Goal: Transaction & Acquisition: Purchase product/service

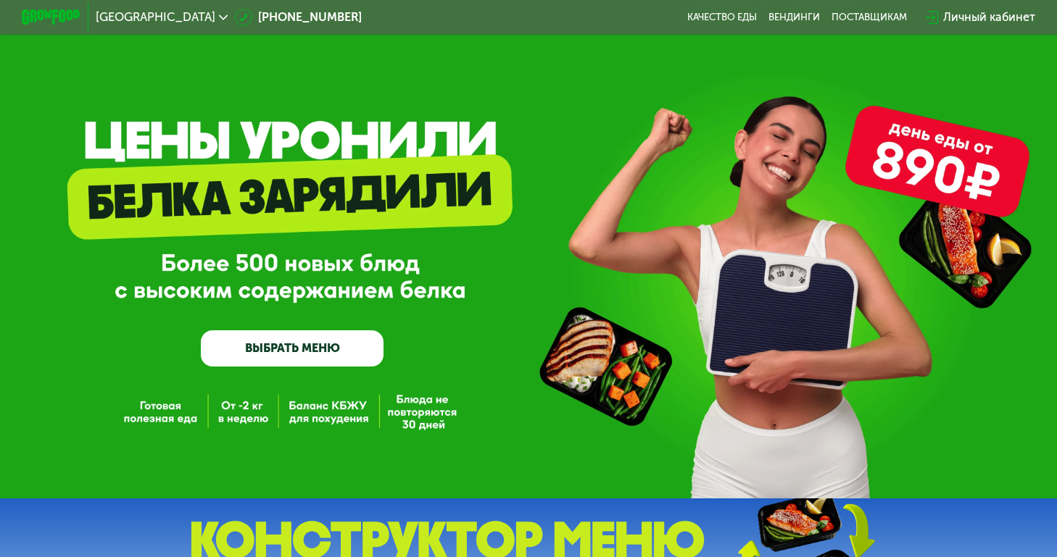
click at [341, 356] on link "ВЫБРАТЬ МЕНЮ" at bounding box center [292, 349] width 183 height 37
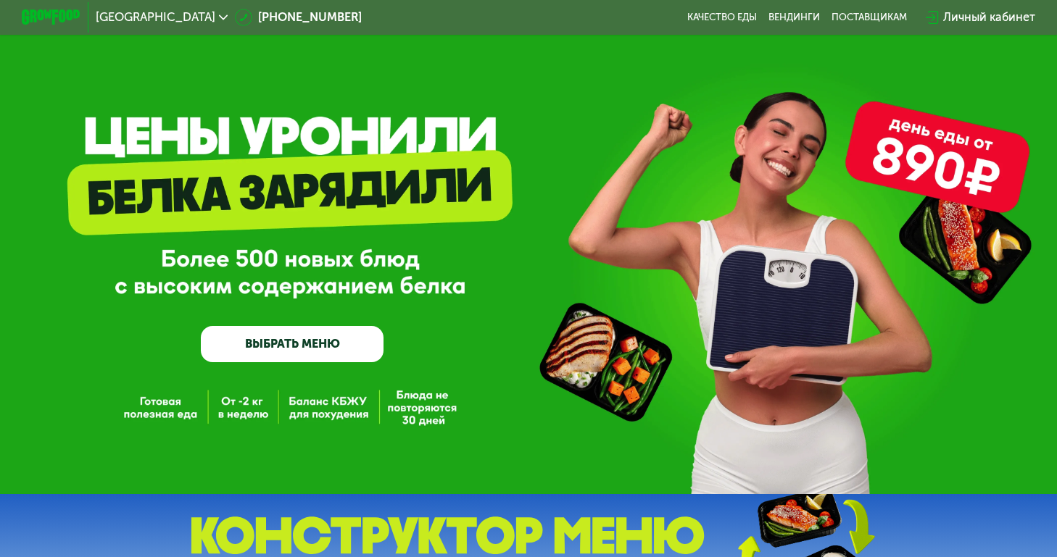
scroll to position [220, 0]
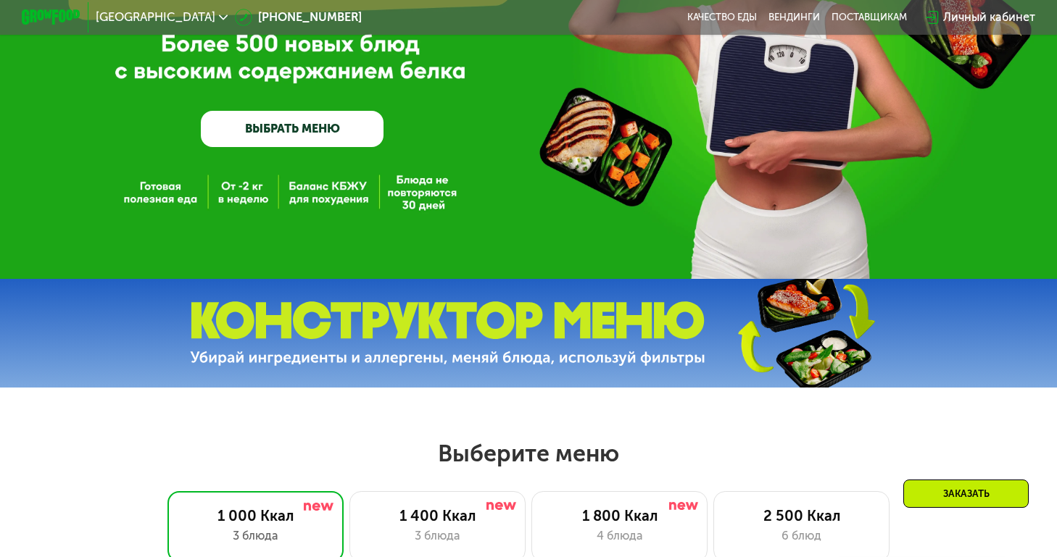
click at [311, 111] on link "ВЫБРАТЬ МЕНЮ" at bounding box center [292, 129] width 183 height 37
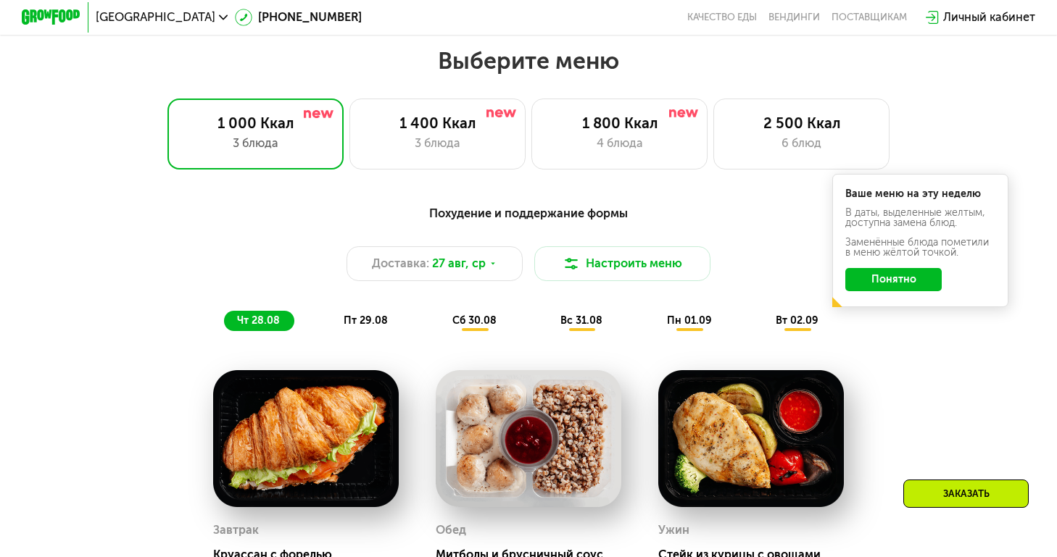
scroll to position [625, 0]
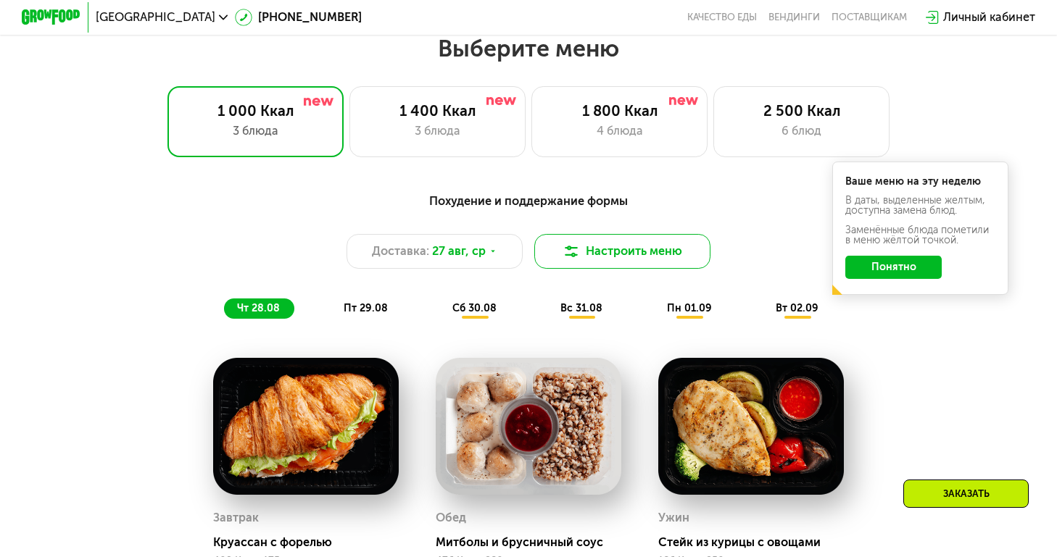
click at [578, 257] on img at bounding box center [571, 251] width 17 height 17
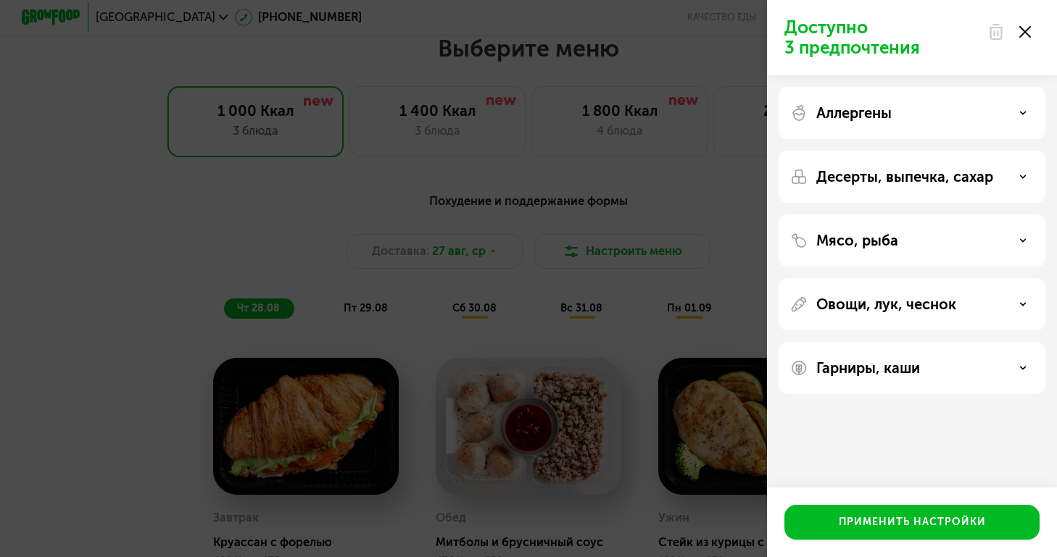
click at [1024, 35] on icon at bounding box center [1025, 32] width 12 height 12
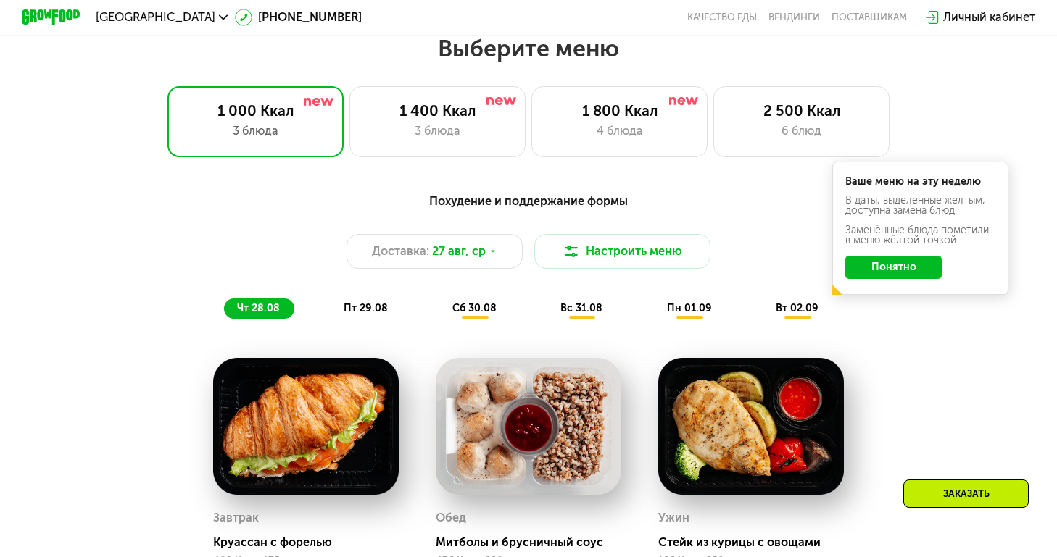
click at [883, 266] on button "Понятно" at bounding box center [893, 267] width 96 height 23
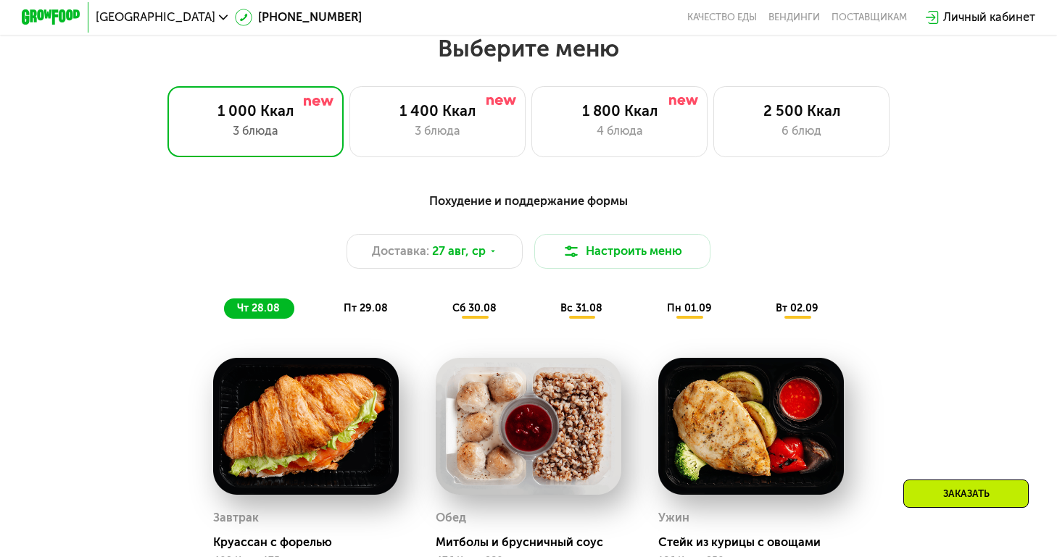
click at [489, 205] on div "Похудение и поддержание формы" at bounding box center [528, 201] width 869 height 18
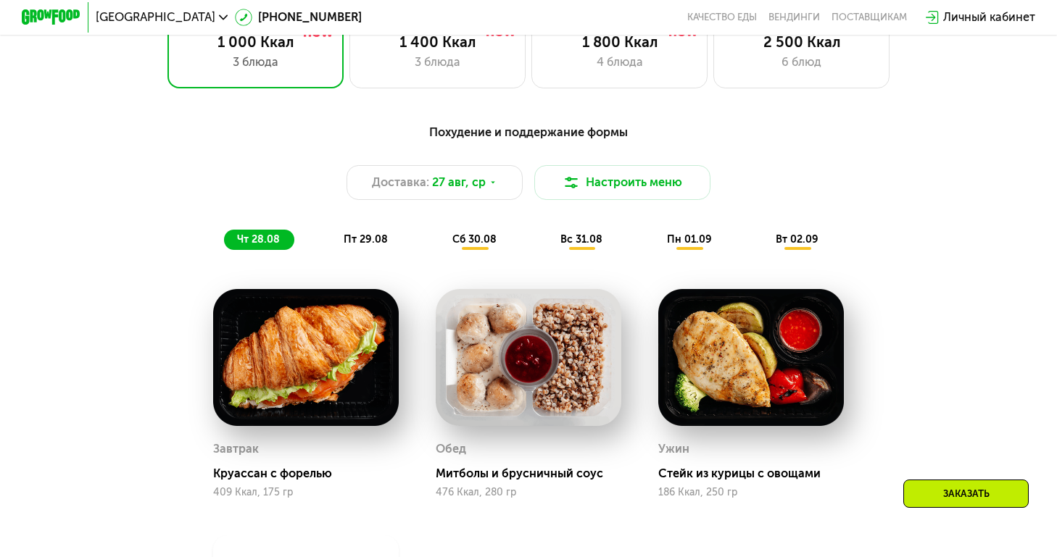
scroll to position [651, 0]
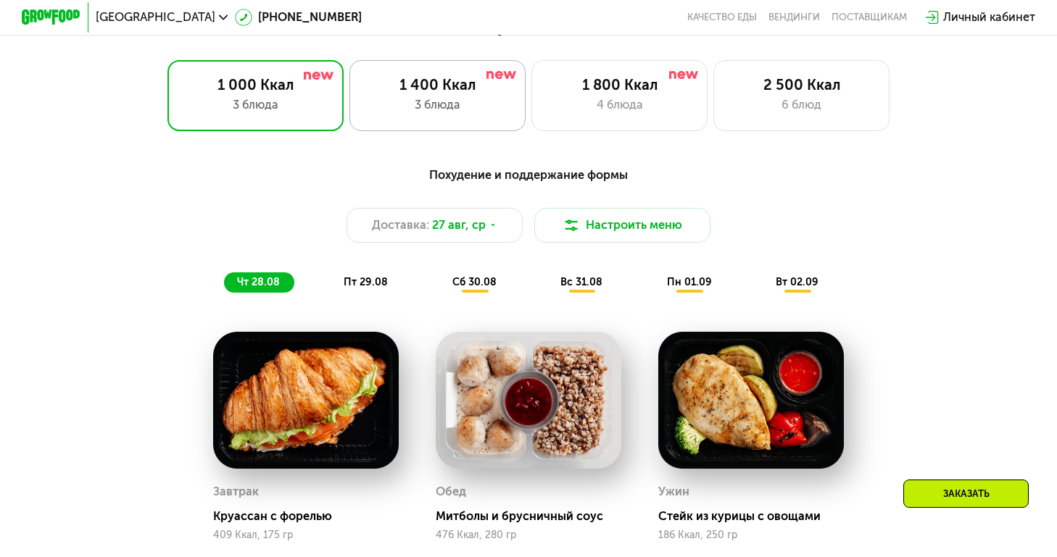
click at [413, 90] on div "1 400 Ккал" at bounding box center [438, 84] width 146 height 17
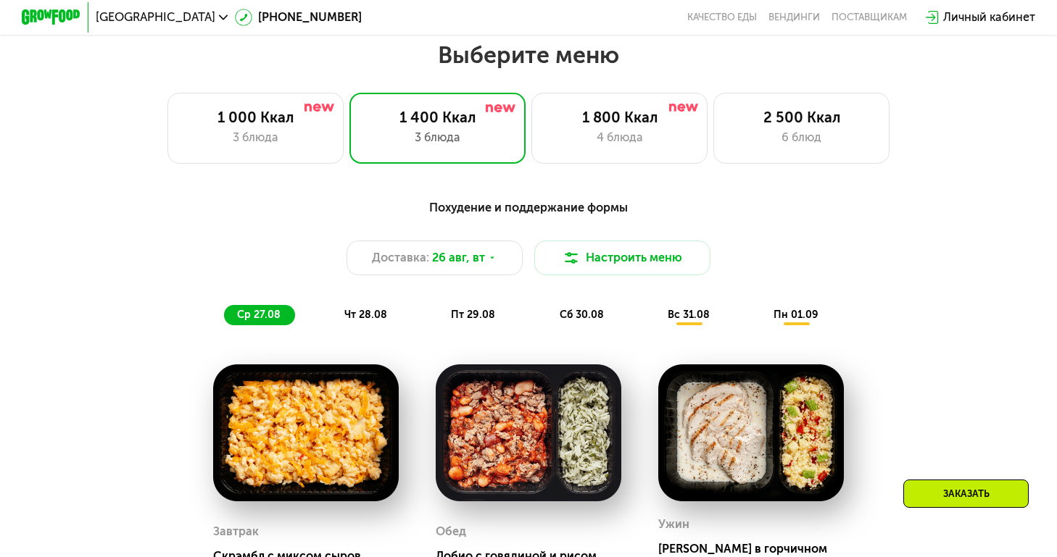
scroll to position [621, 0]
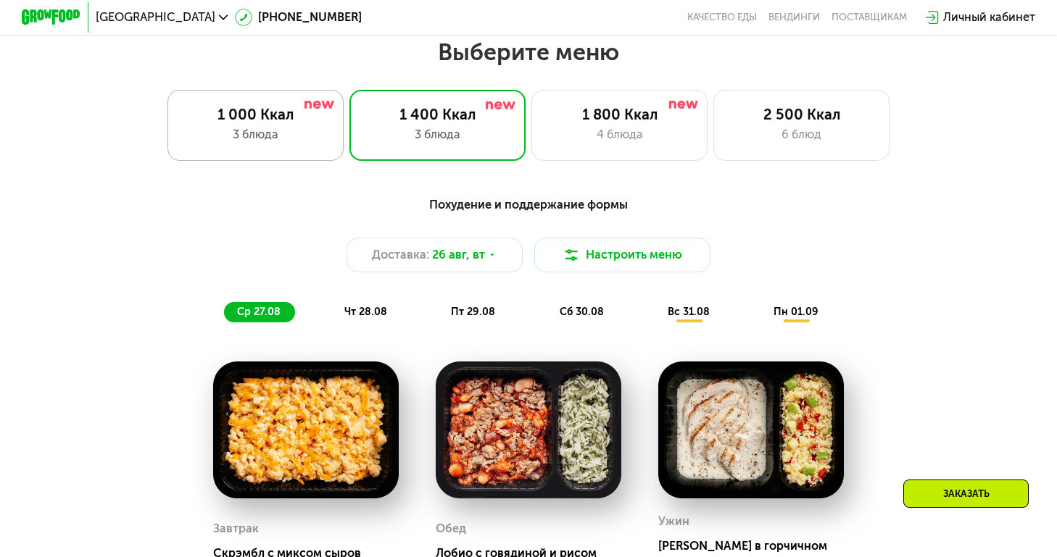
click at [295, 126] on div "3 блюда" at bounding box center [256, 134] width 146 height 17
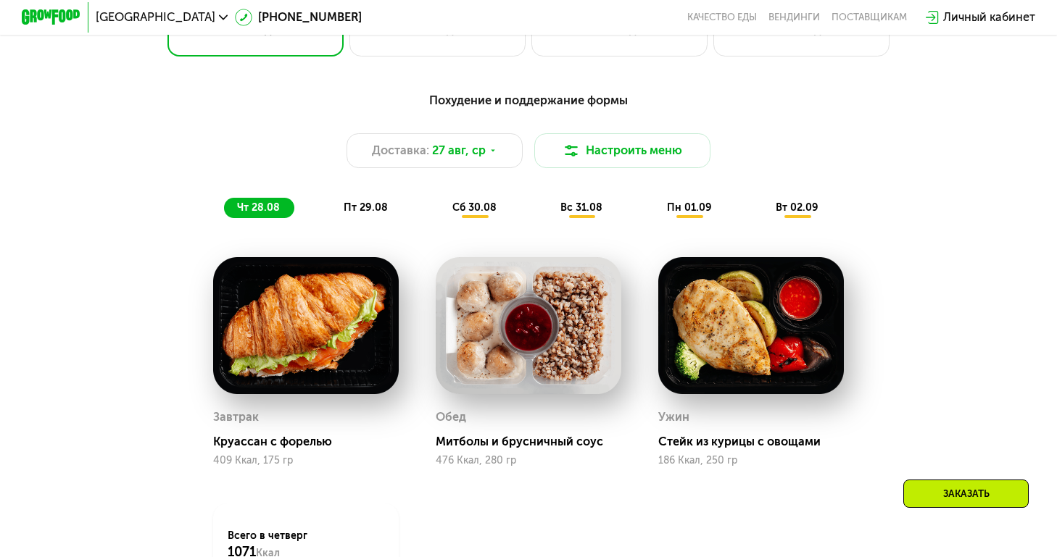
scroll to position [727, 0]
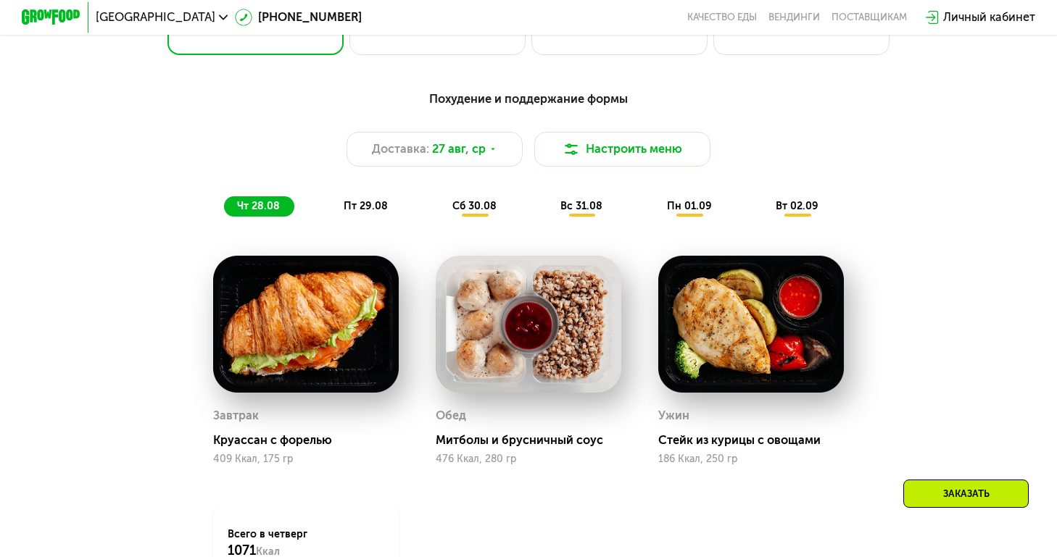
click at [439, 198] on div "пт 29.08" at bounding box center [475, 206] width 72 height 20
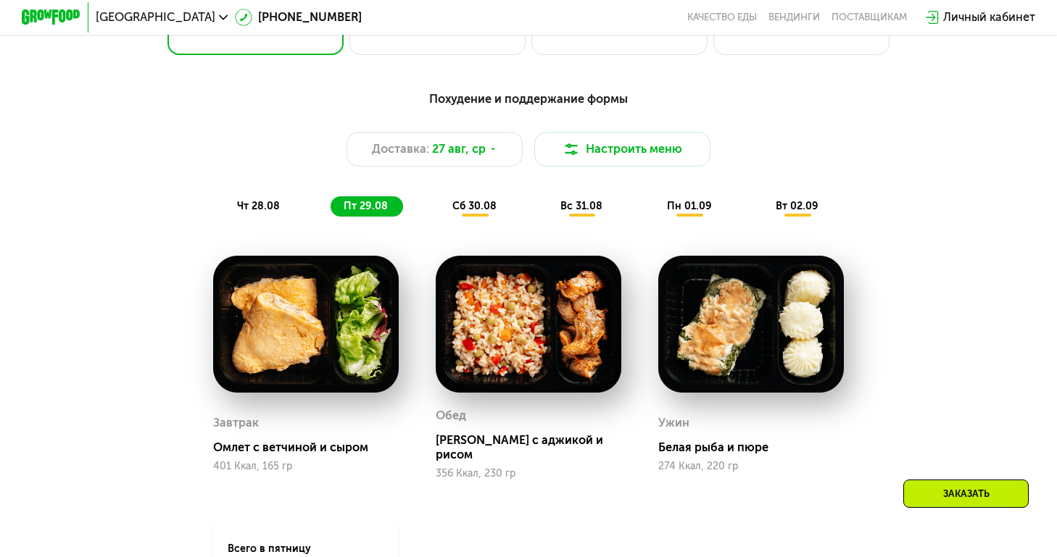
click at [468, 207] on span "сб 30.08" at bounding box center [474, 206] width 44 height 12
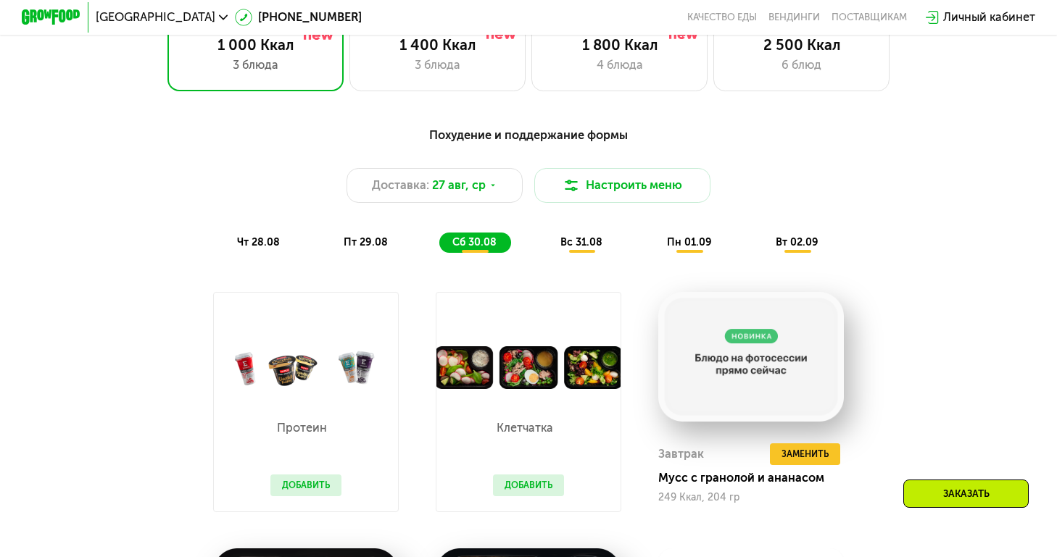
scroll to position [692, 0]
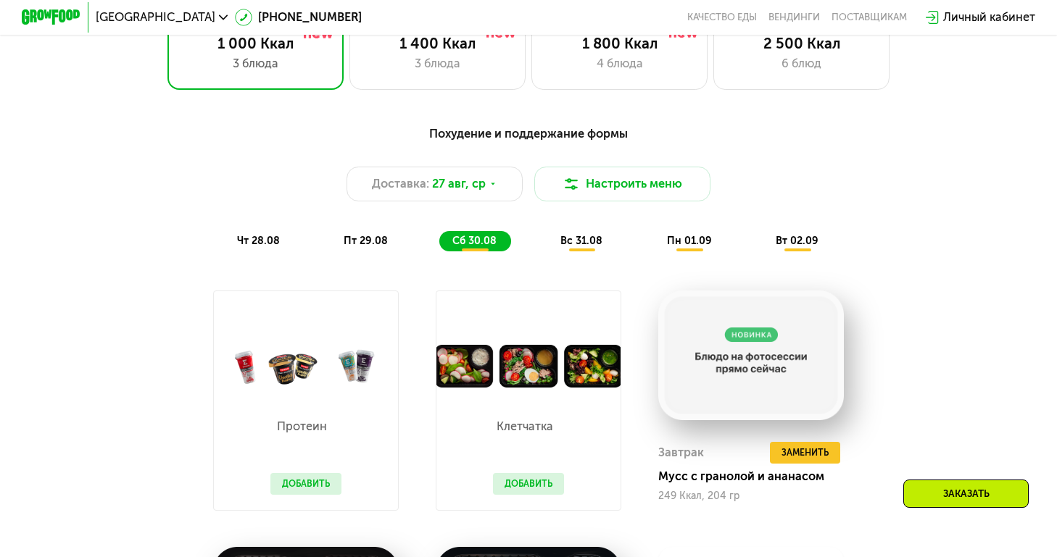
click at [653, 233] on div "вс 31.08" at bounding box center [689, 241] width 72 height 20
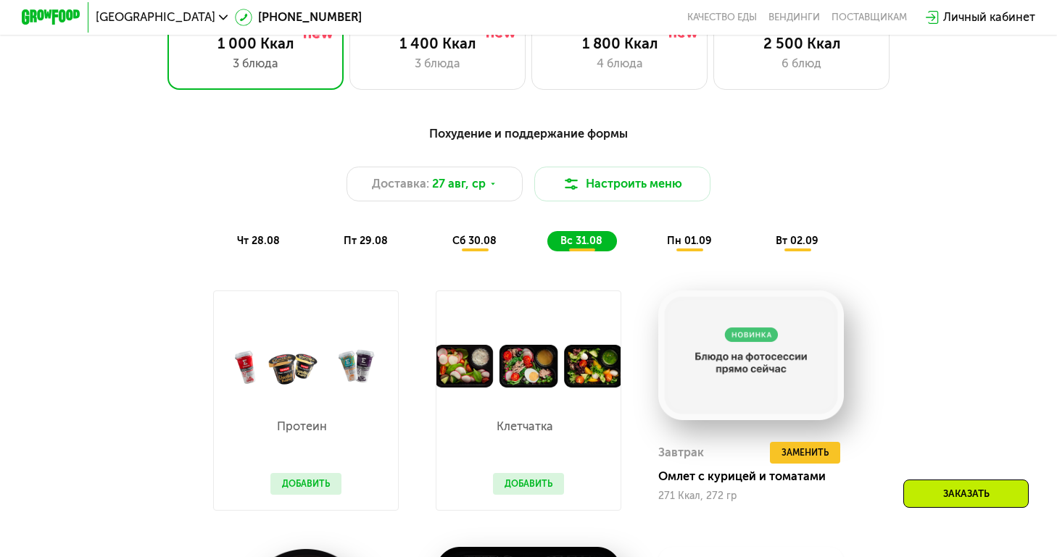
click at [693, 241] on span "пн 01.09" at bounding box center [689, 241] width 45 height 12
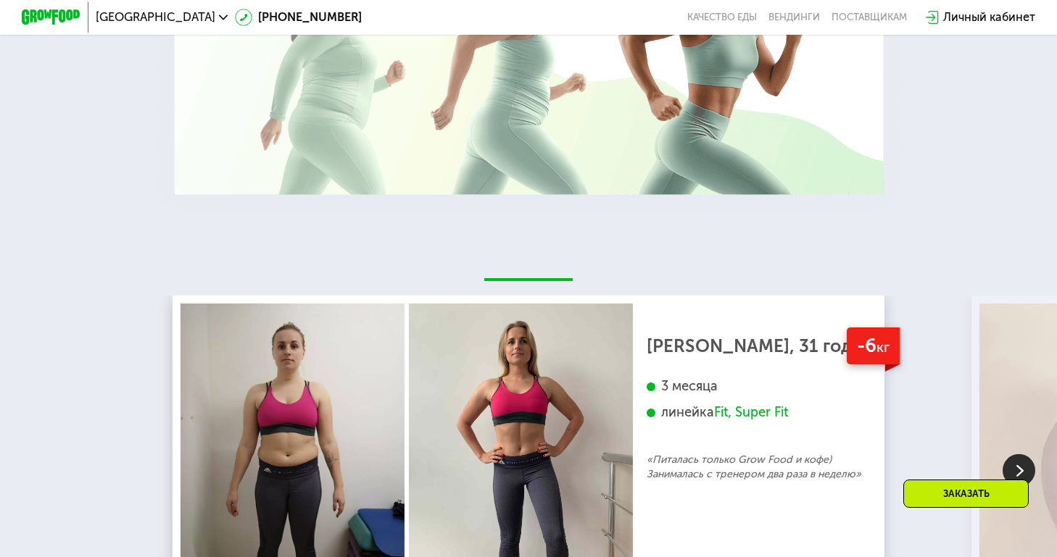
scroll to position [2559, 0]
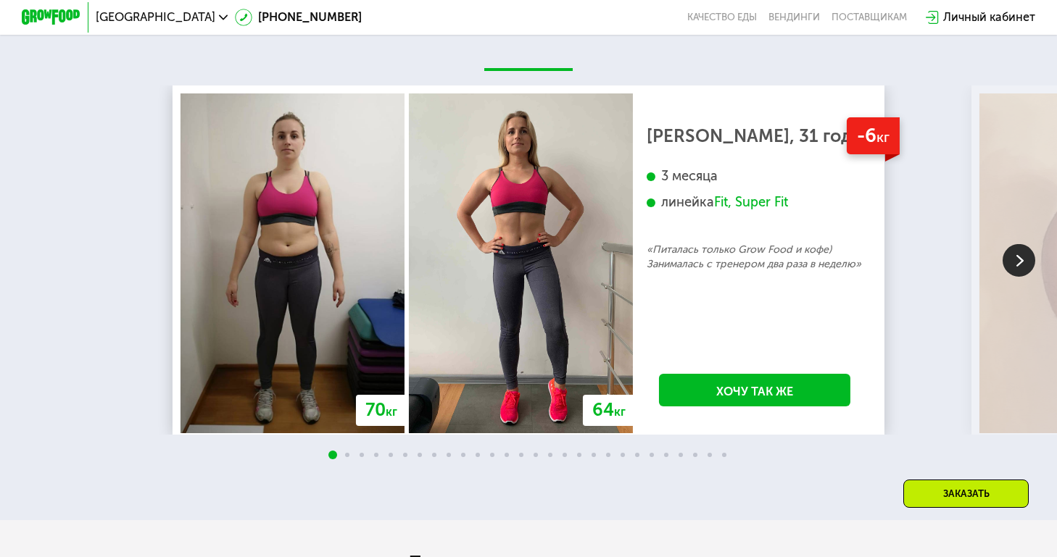
click at [1029, 261] on img at bounding box center [1019, 260] width 33 height 33
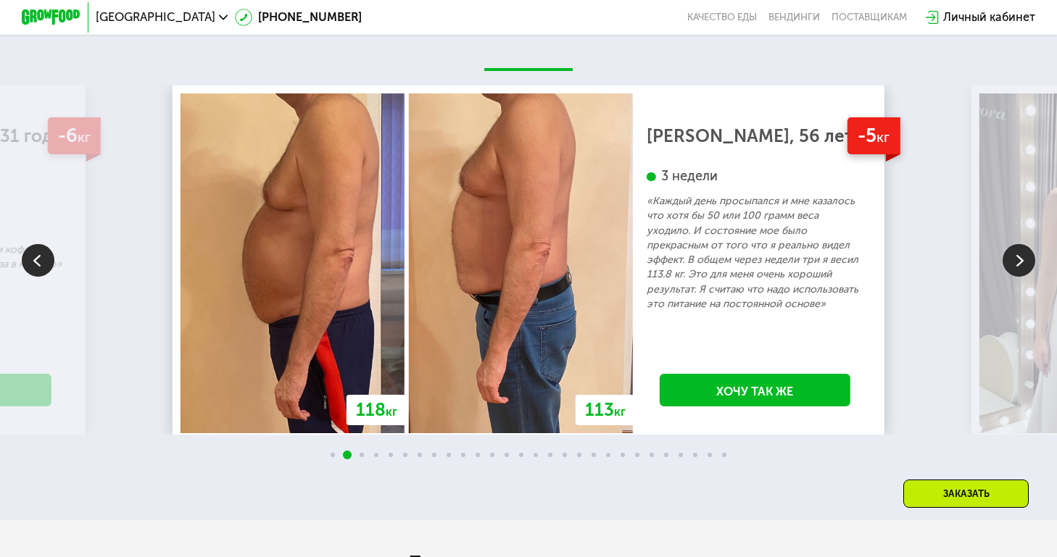
click at [1026, 261] on img at bounding box center [1019, 260] width 33 height 33
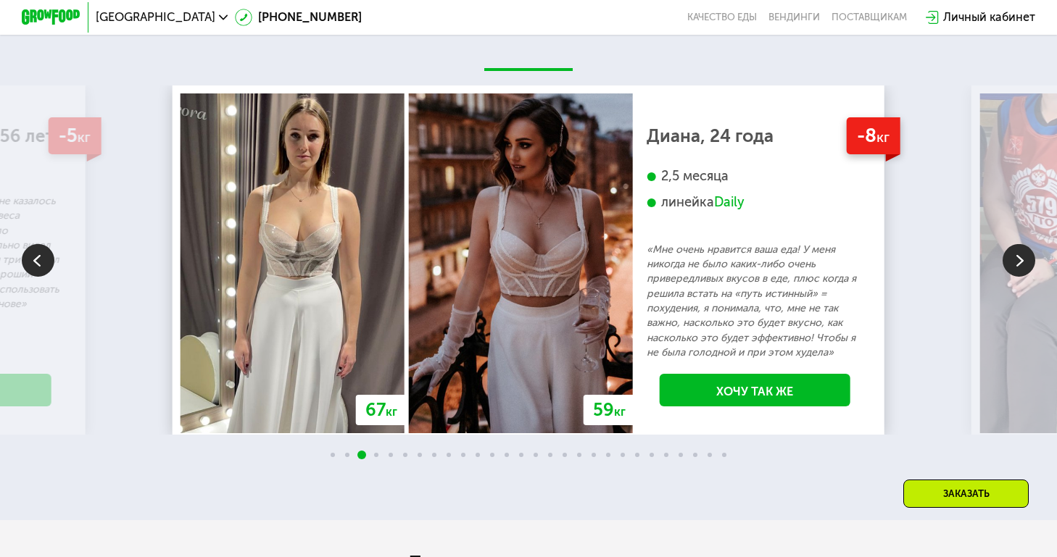
click at [1026, 261] on img at bounding box center [1019, 260] width 33 height 33
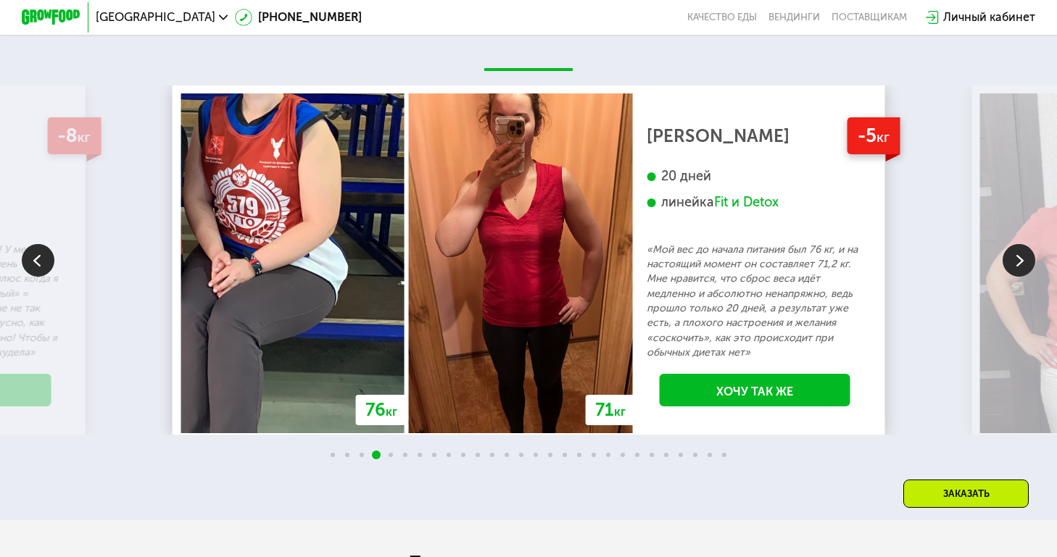
click at [1026, 260] on img at bounding box center [1019, 260] width 33 height 33
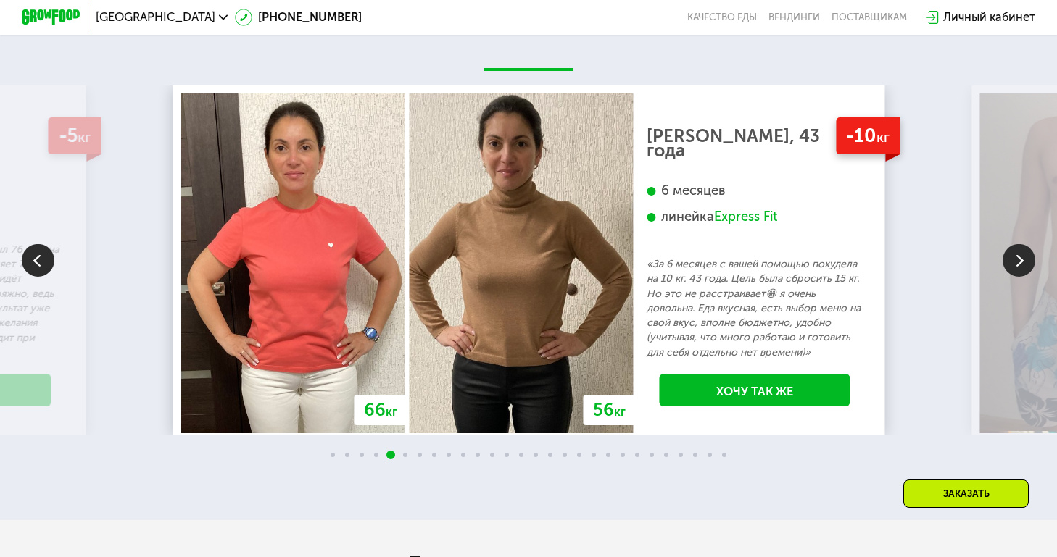
click at [1026, 260] on img at bounding box center [1019, 260] width 33 height 33
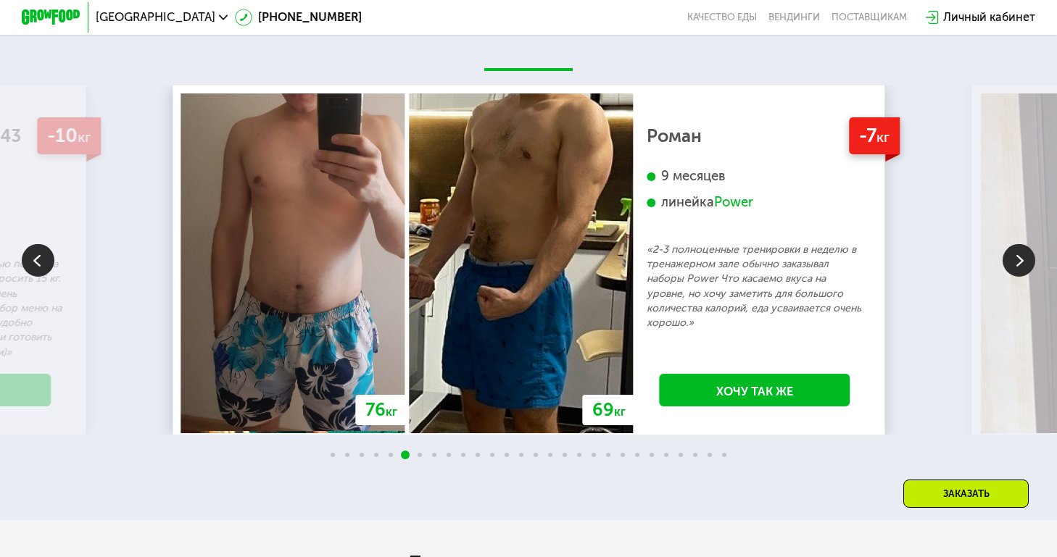
click at [1026, 261] on img at bounding box center [1019, 260] width 33 height 33
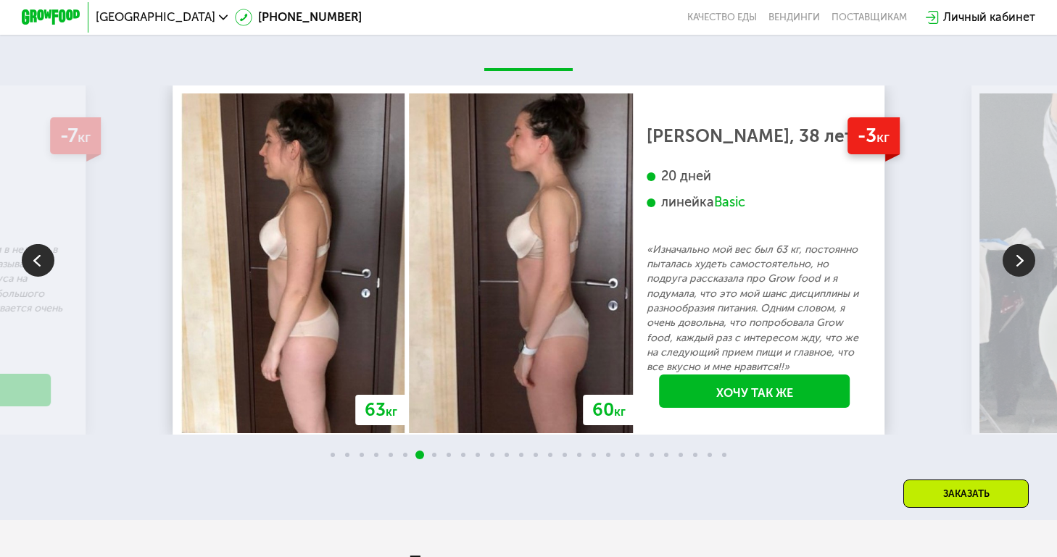
click at [1026, 260] on img at bounding box center [1019, 260] width 33 height 33
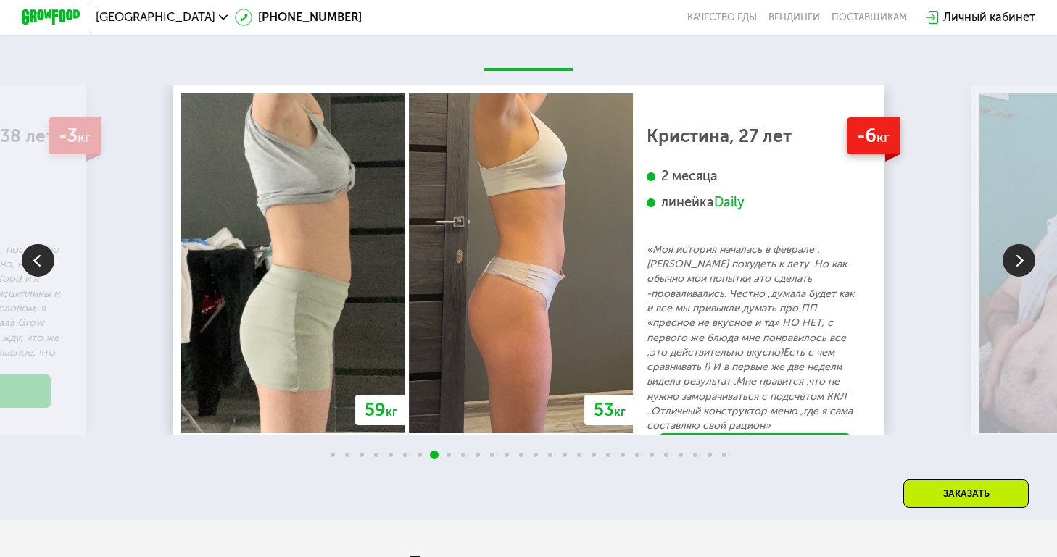
click at [1026, 260] on img at bounding box center [1019, 260] width 33 height 33
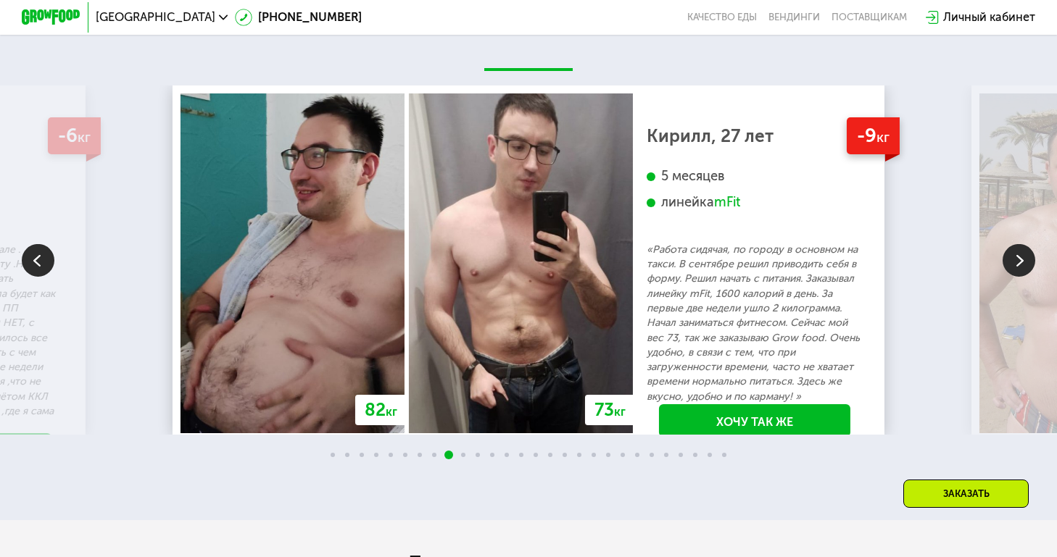
click at [1026, 260] on img at bounding box center [1019, 260] width 33 height 33
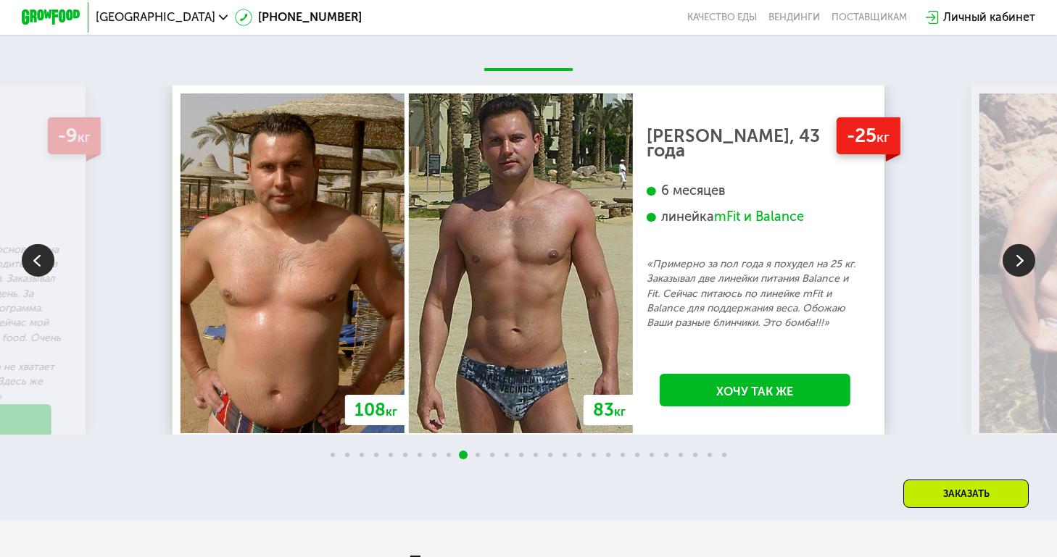
click at [1026, 257] on img at bounding box center [1019, 260] width 33 height 33
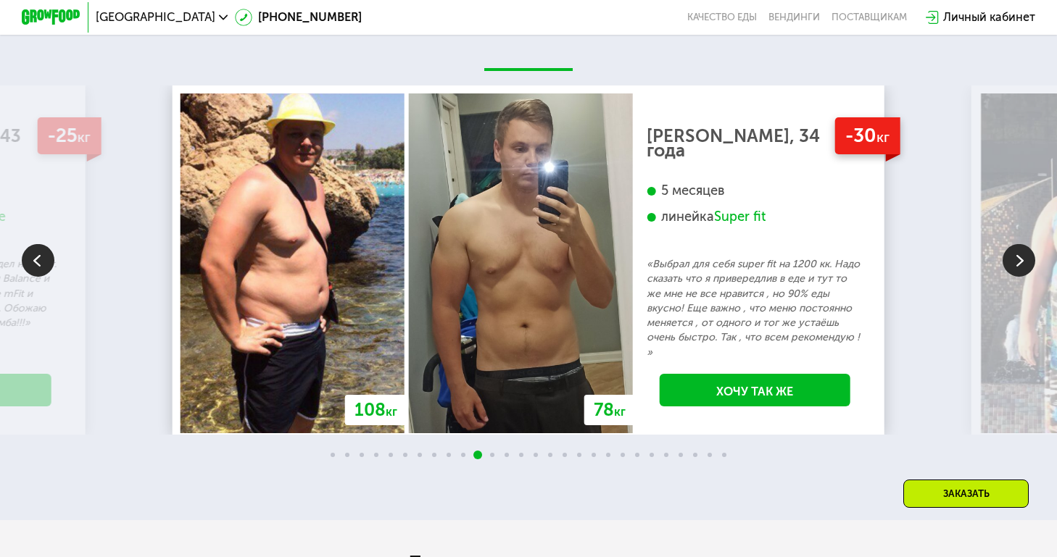
click at [1026, 257] on img at bounding box center [1019, 260] width 33 height 33
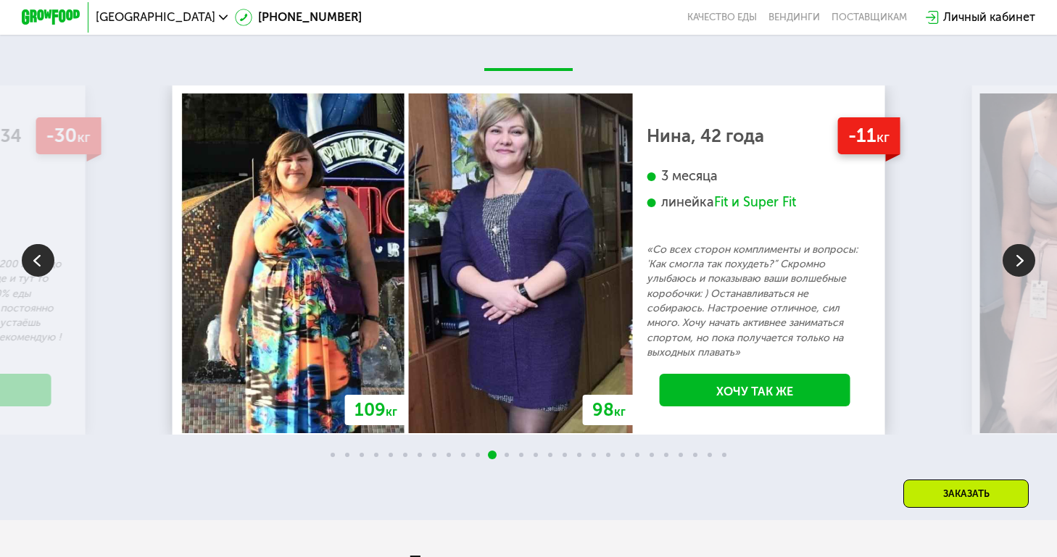
click at [1026, 257] on img at bounding box center [1019, 260] width 33 height 33
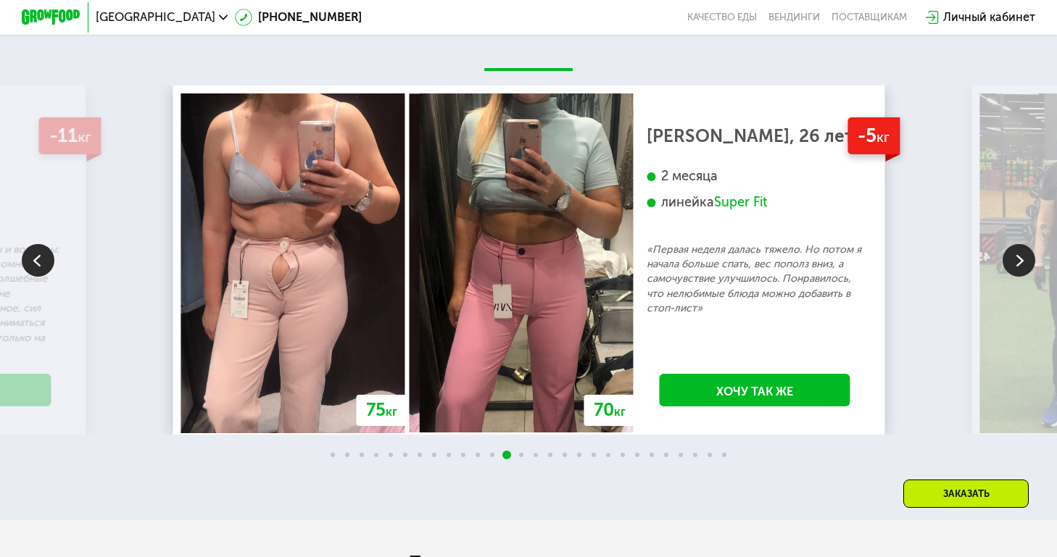
click at [1024, 261] on img at bounding box center [1019, 260] width 33 height 33
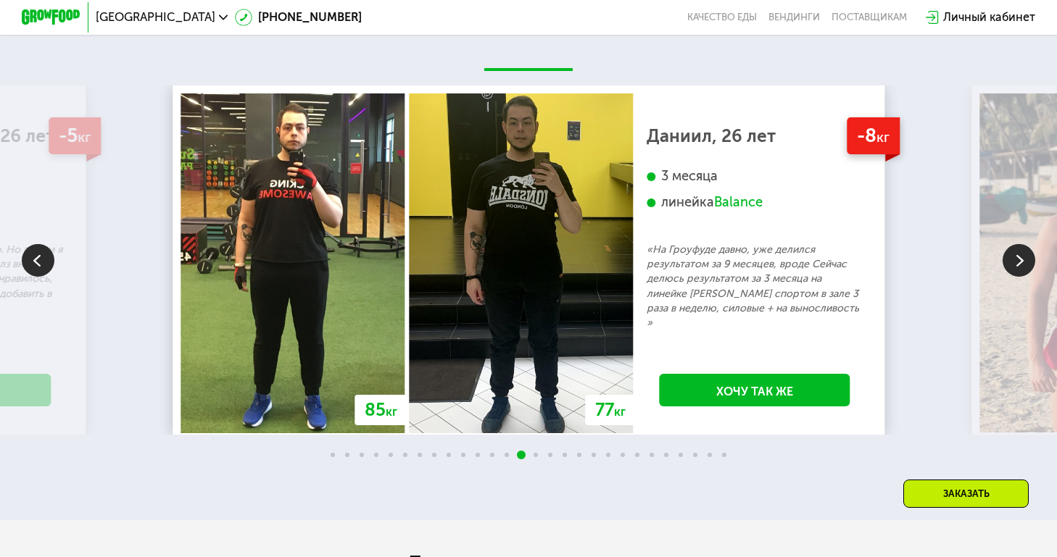
click at [1024, 262] on img at bounding box center [1019, 260] width 33 height 33
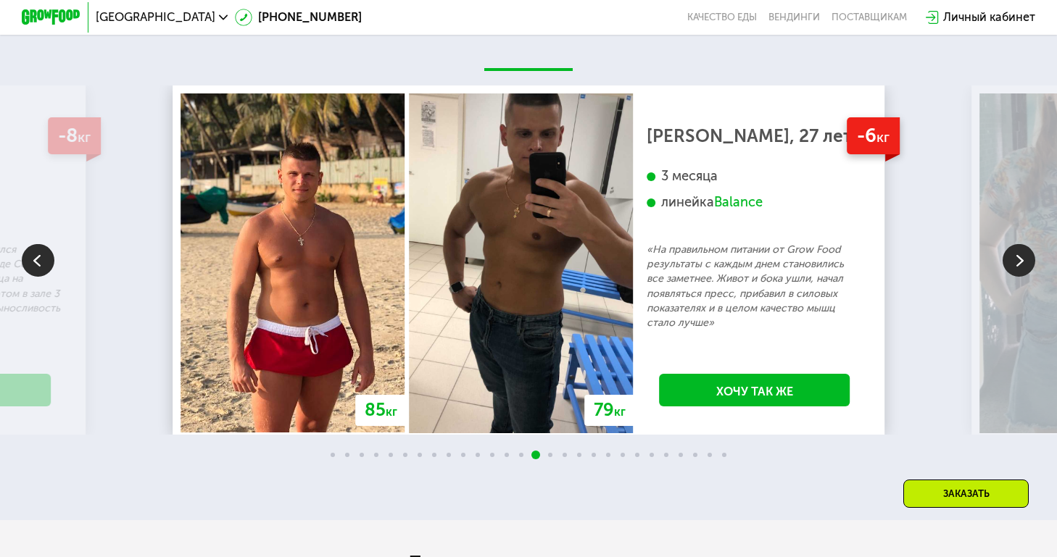
click at [1024, 261] on img at bounding box center [1019, 260] width 33 height 33
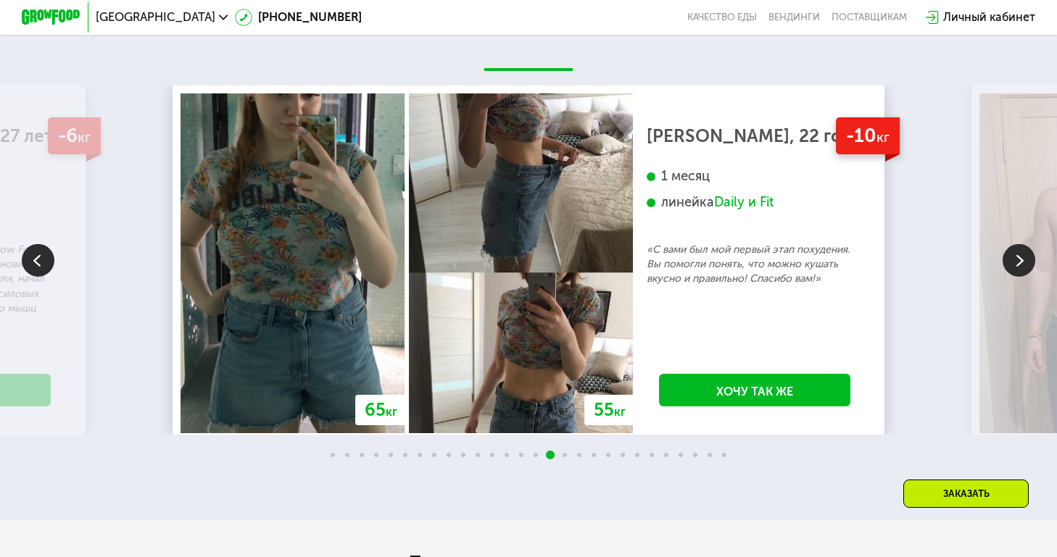
click at [1024, 260] on img at bounding box center [1019, 260] width 33 height 33
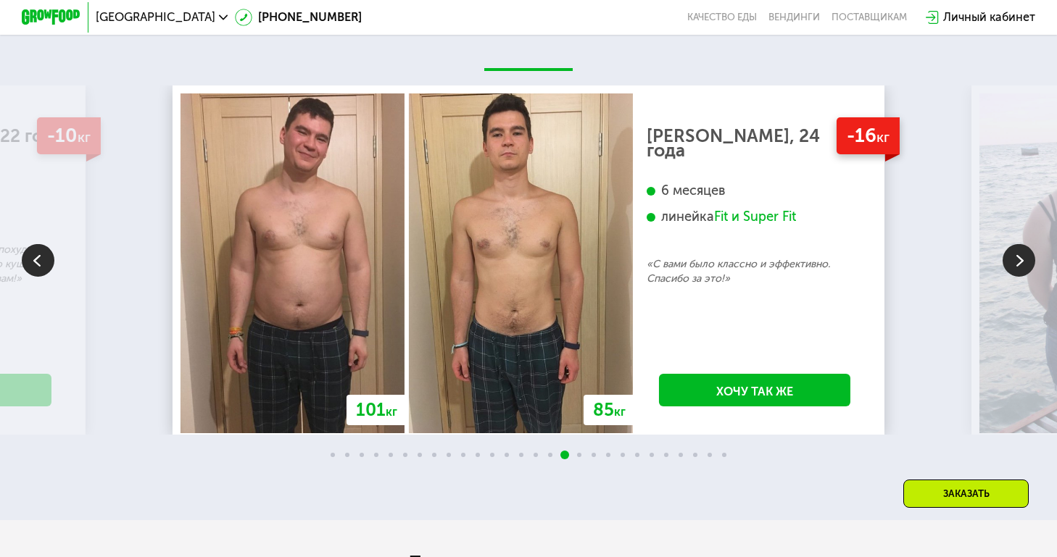
click at [1024, 260] on img at bounding box center [1019, 260] width 33 height 33
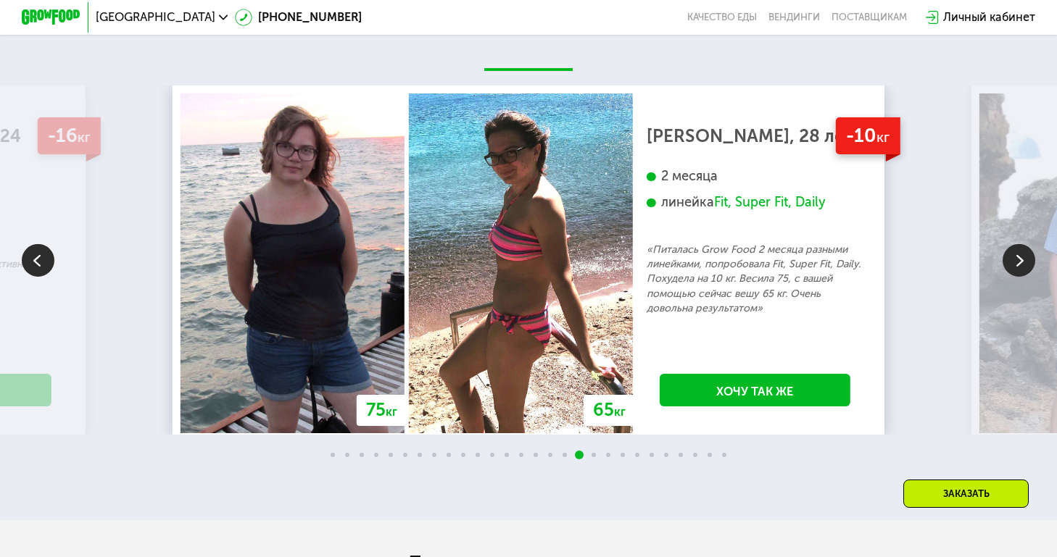
click at [1024, 260] on img at bounding box center [1019, 260] width 33 height 33
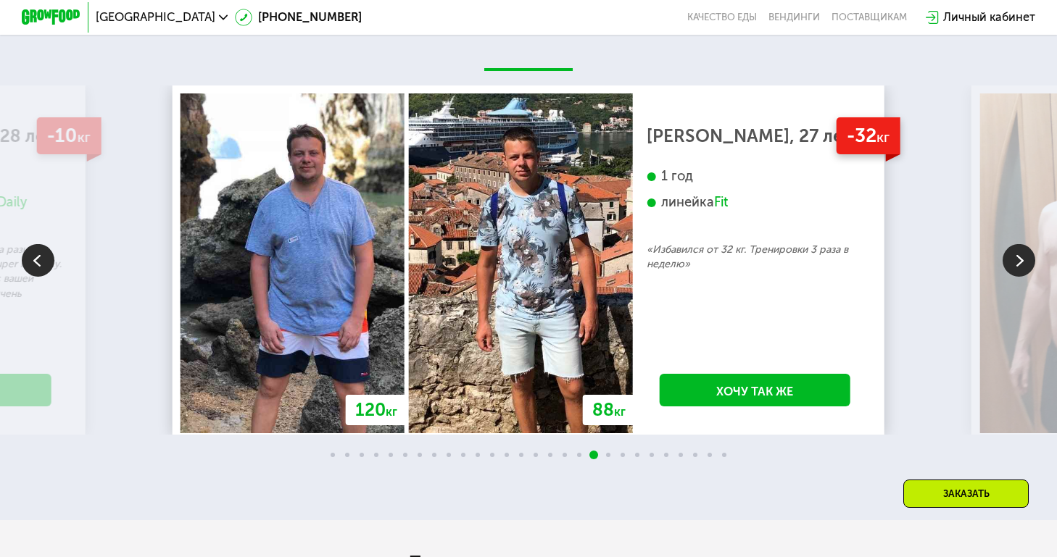
click at [1023, 260] on img at bounding box center [1019, 260] width 33 height 33
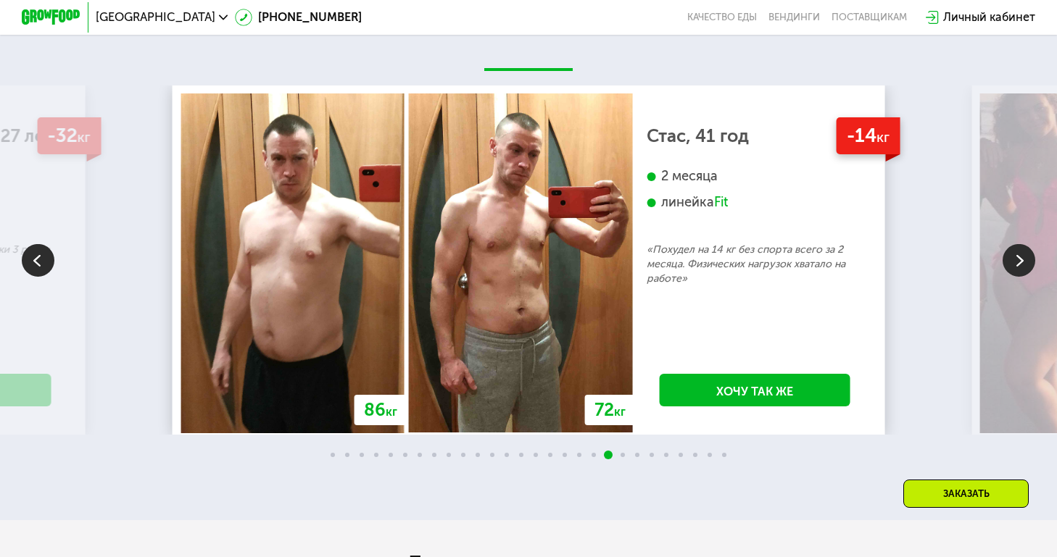
click at [1023, 259] on img at bounding box center [1019, 260] width 33 height 33
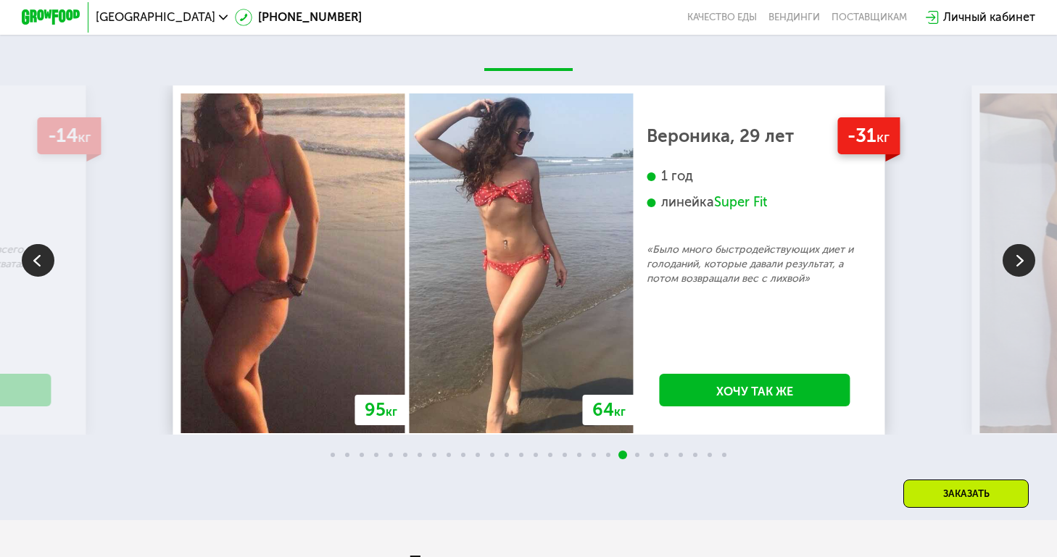
click at [1024, 260] on img at bounding box center [1019, 260] width 33 height 33
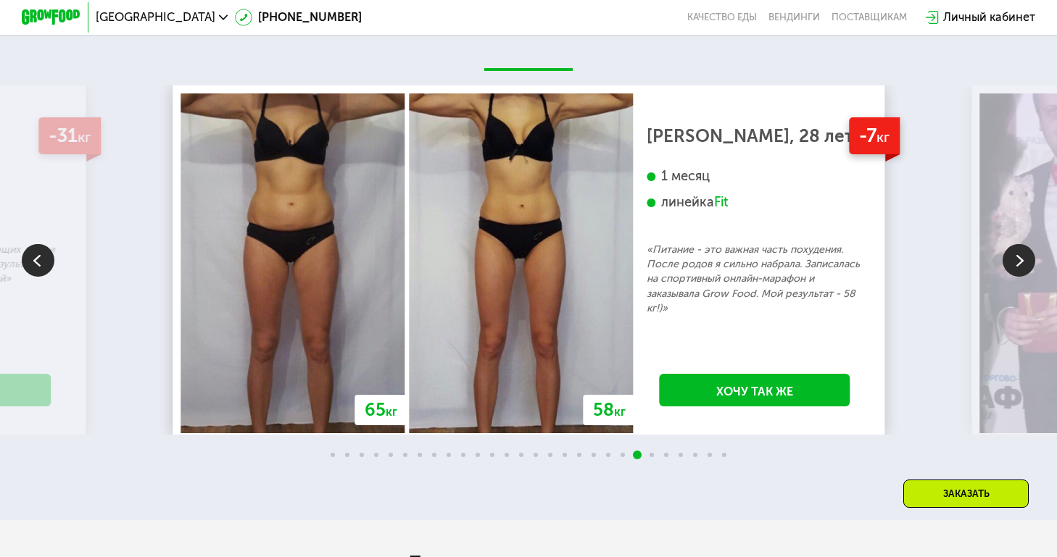
click at [1017, 265] on img at bounding box center [1019, 260] width 33 height 33
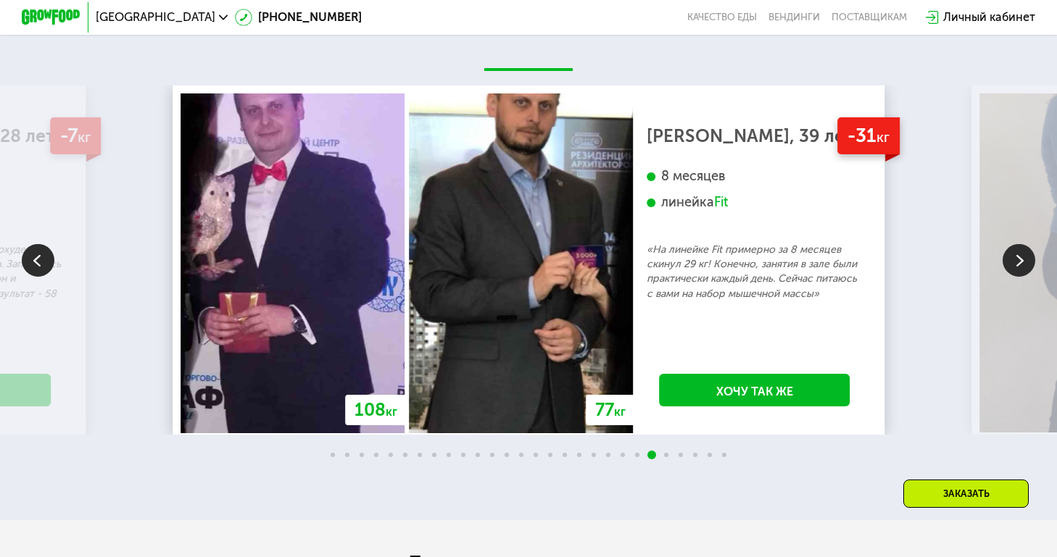
click at [1017, 265] on img at bounding box center [1019, 260] width 33 height 33
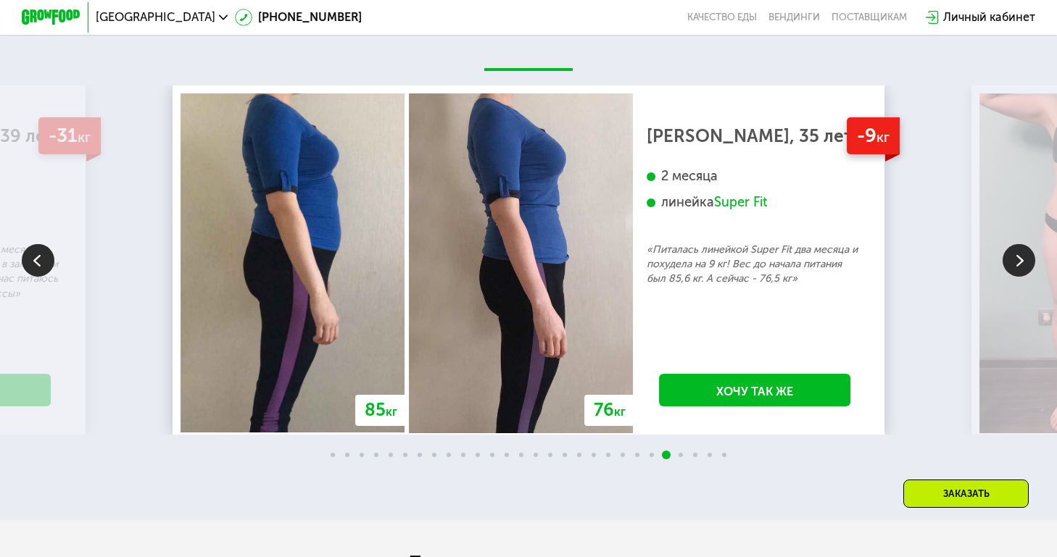
click at [1017, 265] on img at bounding box center [1019, 260] width 33 height 33
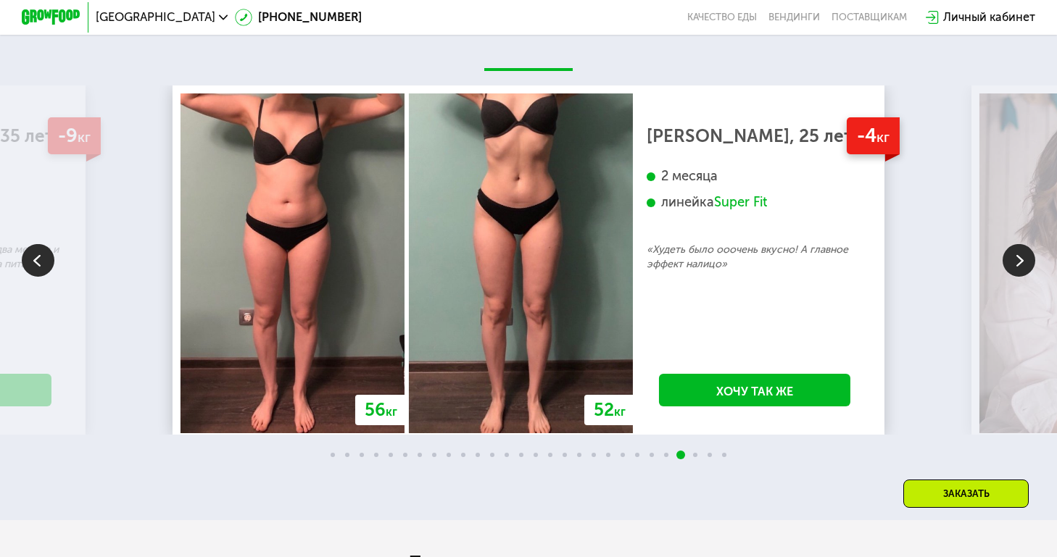
click at [1016, 264] on img at bounding box center [1019, 260] width 33 height 33
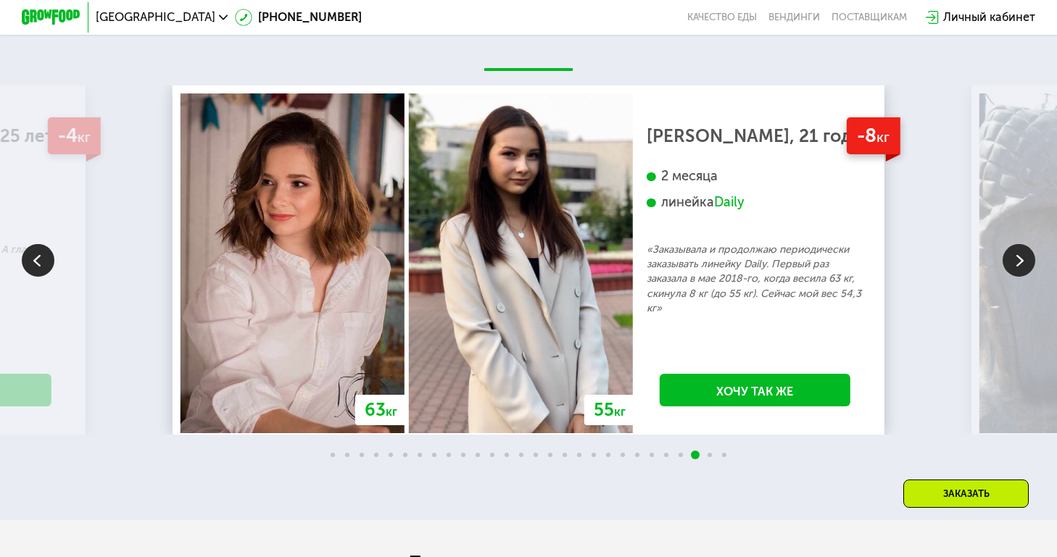
click at [1016, 264] on img at bounding box center [1019, 260] width 33 height 33
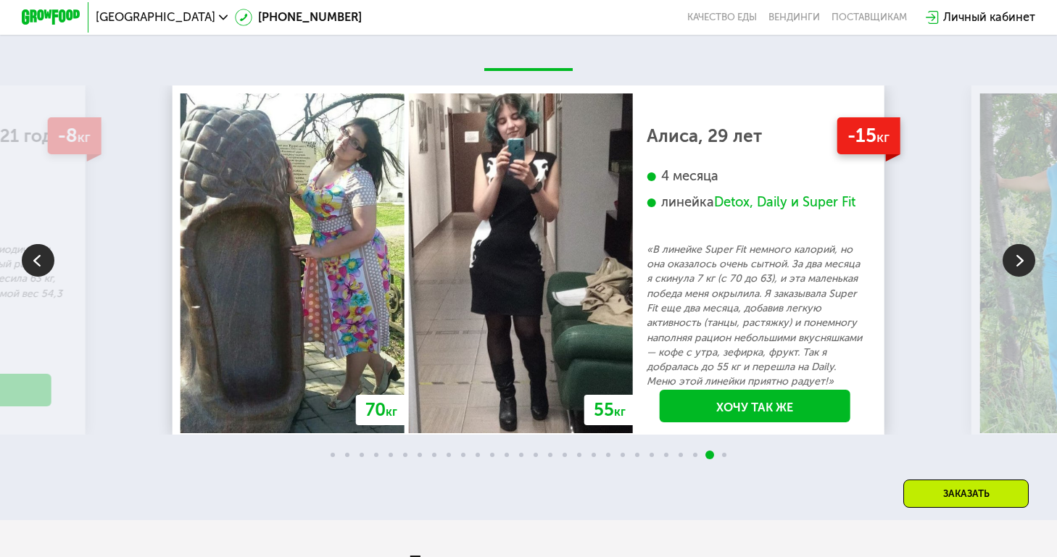
click at [1016, 264] on img at bounding box center [1019, 260] width 33 height 33
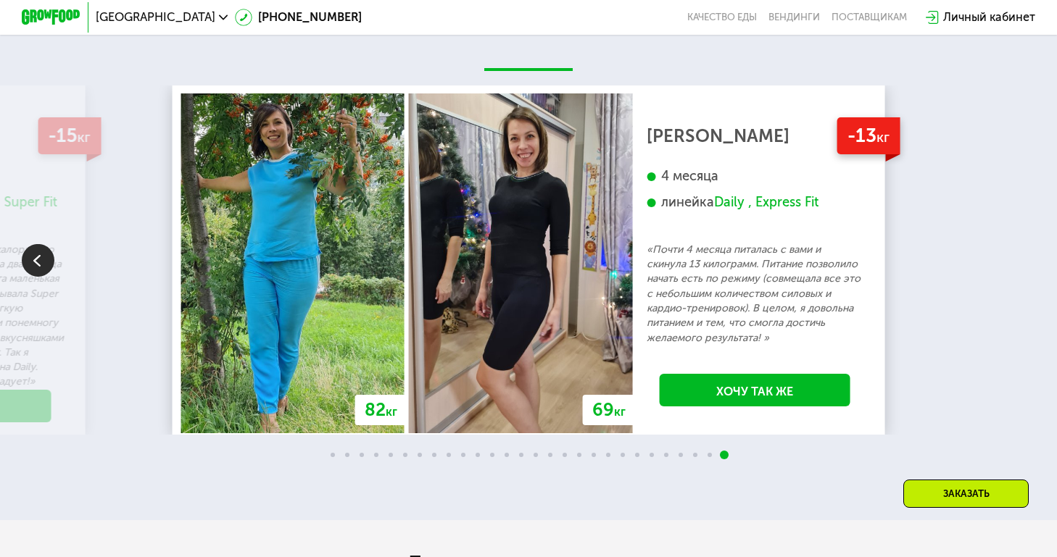
click at [1016, 264] on div "70 кг 64 кг -6 кг [PERSON_NAME], 31 год 3 месяца линейка Fit, Super Fit «Питала…" at bounding box center [528, 260] width 1057 height 349
